Goal: Task Accomplishment & Management: Manage account settings

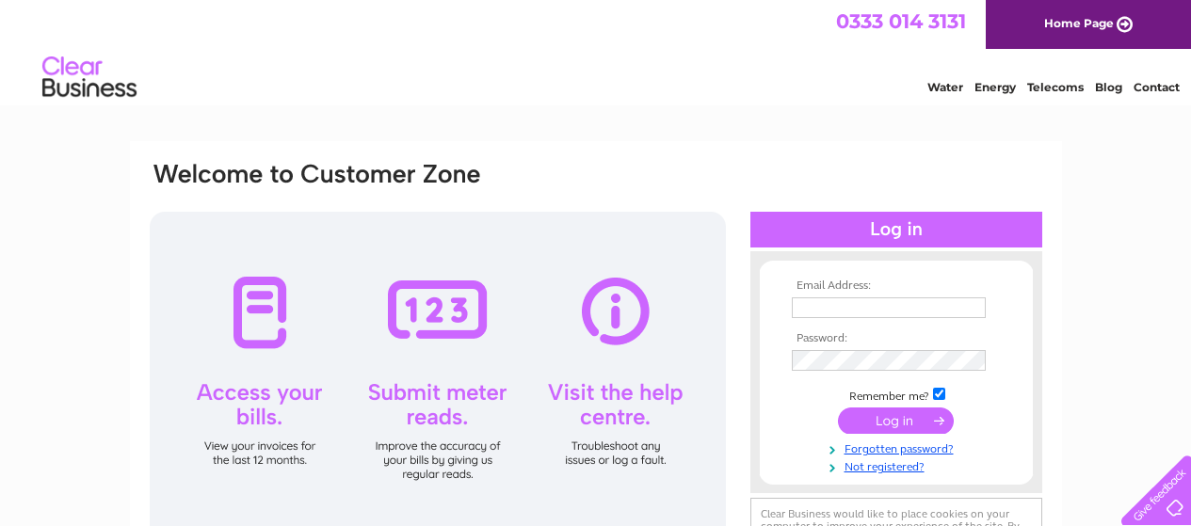
type input "[EMAIL_ADDRESS][DOMAIN_NAME]"
click at [873, 417] on input "submit" at bounding box center [896, 421] width 116 height 26
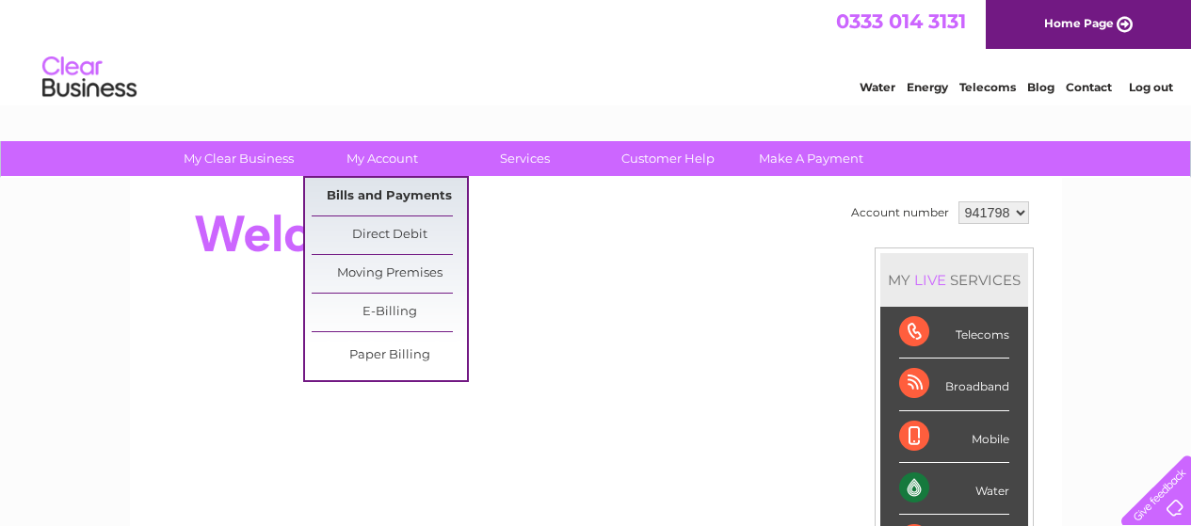
click at [396, 190] on link "Bills and Payments" at bounding box center [389, 197] width 155 height 38
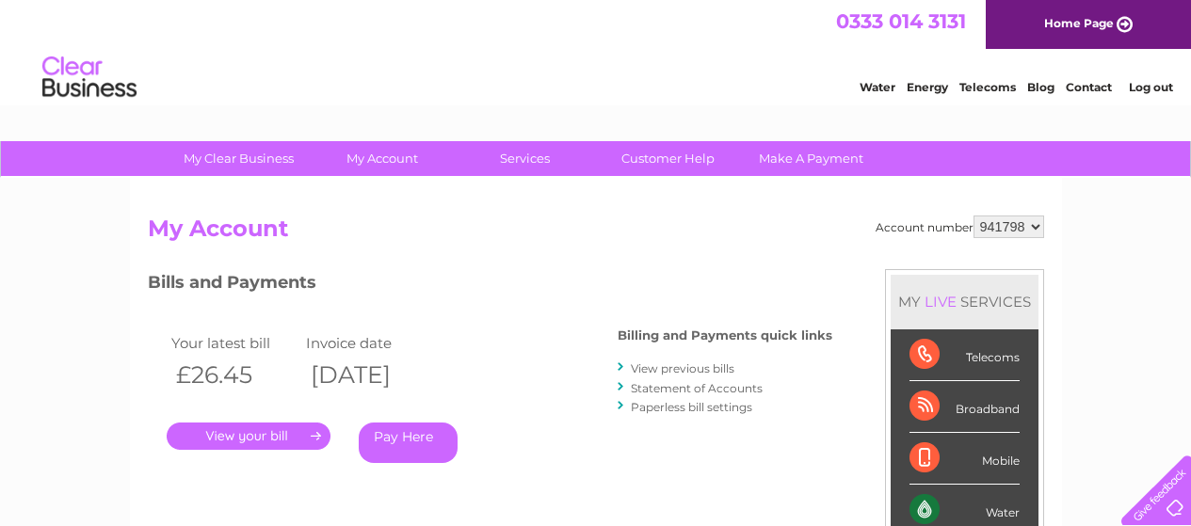
click at [253, 437] on link "." at bounding box center [249, 436] width 164 height 27
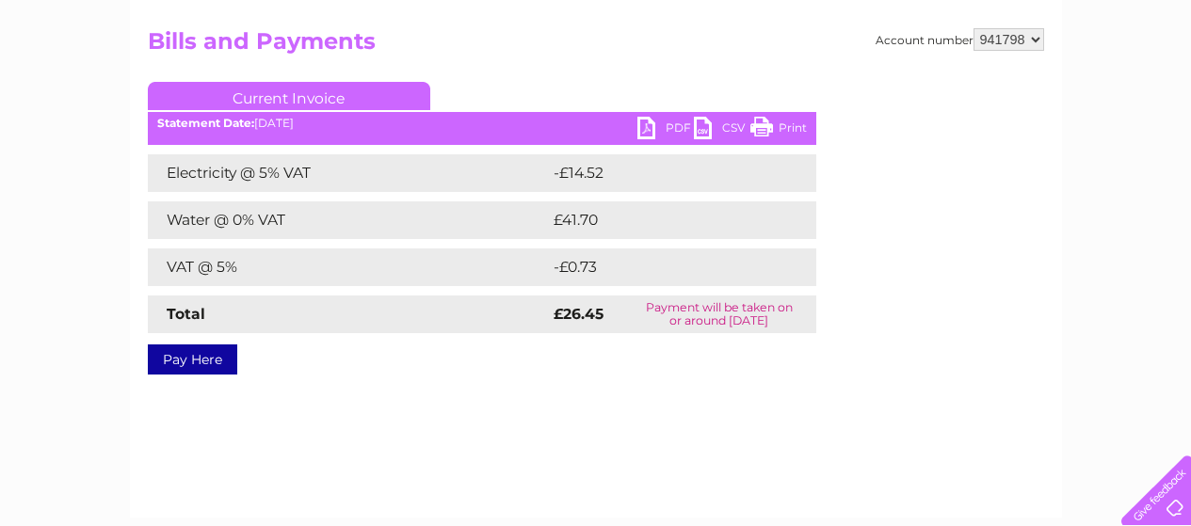
scroll to position [193, 0]
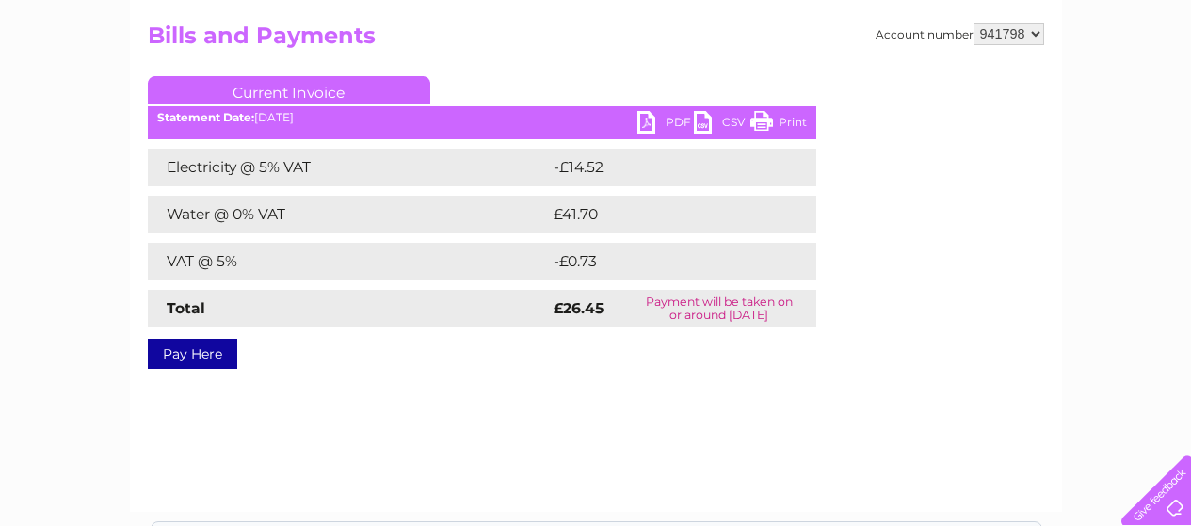
drag, startPoint x: 779, startPoint y: 121, endPoint x: 1017, endPoint y: 458, distance: 412.8
click at [779, 121] on link "Print" at bounding box center [779, 124] width 57 height 27
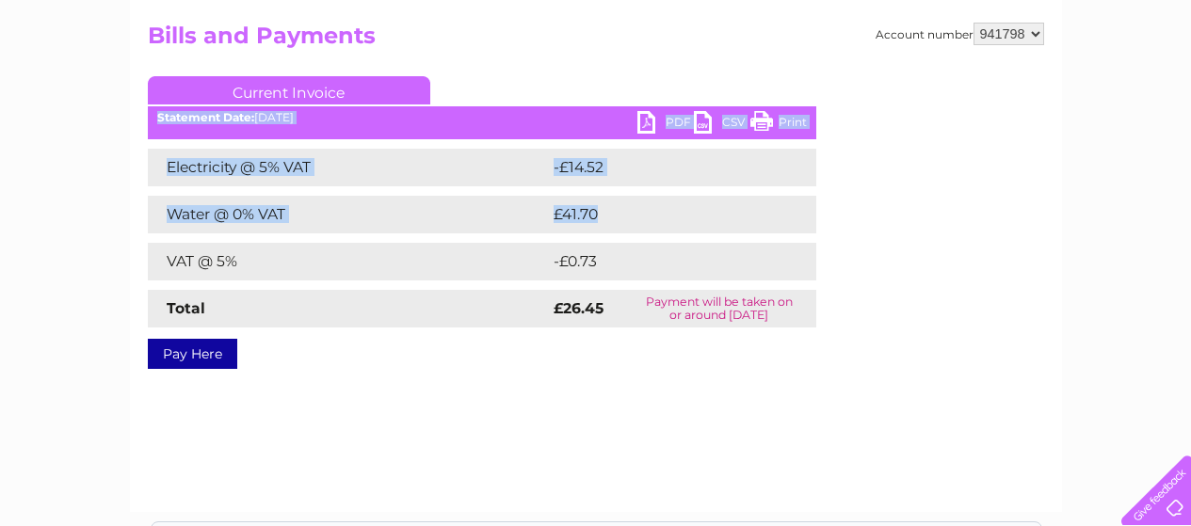
drag, startPoint x: 655, startPoint y: 200, endPoint x: 655, endPoint y: 123, distance: 76.3
click at [655, 123] on div "Current Invoice PDF CSV Print Statement Date: 02/10/2025" at bounding box center [482, 218] width 669 height 285
click at [655, 123] on link "PDF" at bounding box center [666, 124] width 57 height 27
